Goal: Find specific page/section

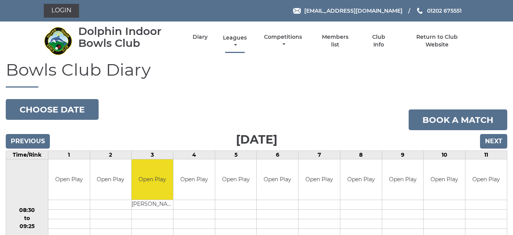
click at [232, 36] on link "Leagues" at bounding box center [235, 41] width 28 height 15
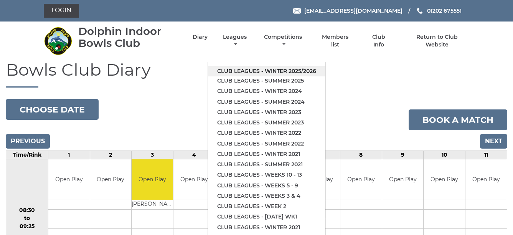
click at [300, 68] on link "Club leagues - Winter 2025/2026" at bounding box center [266, 71] width 117 height 10
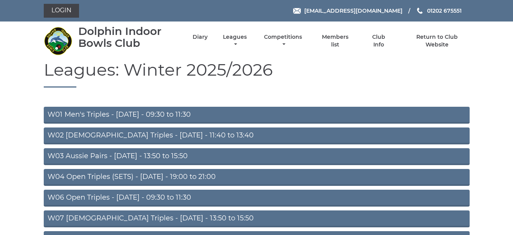
click at [241, 152] on link "W03 Aussie Pairs - Monday - 13:50 to 15:50" at bounding box center [257, 156] width 426 height 17
